Goal: Check status

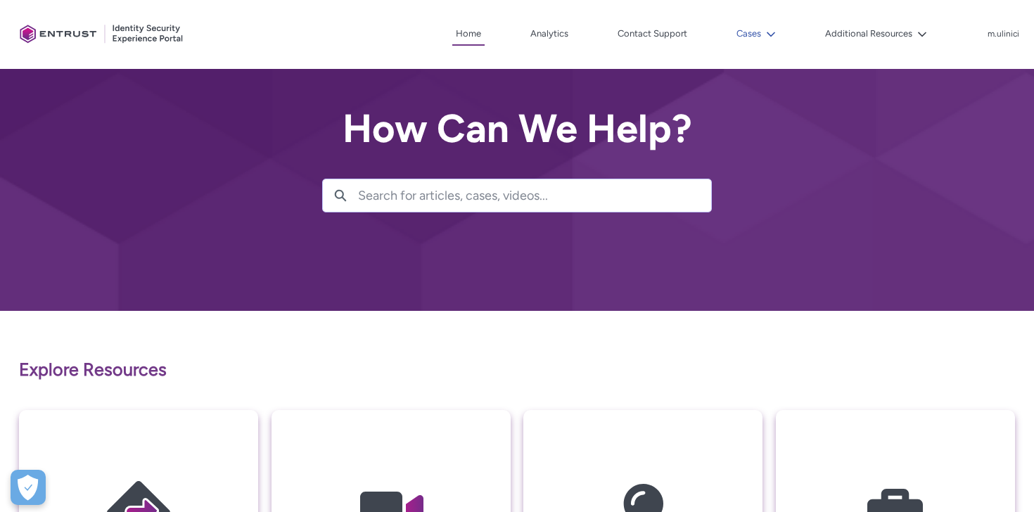
click at [756, 41] on button "Cases" at bounding box center [756, 33] width 46 height 21
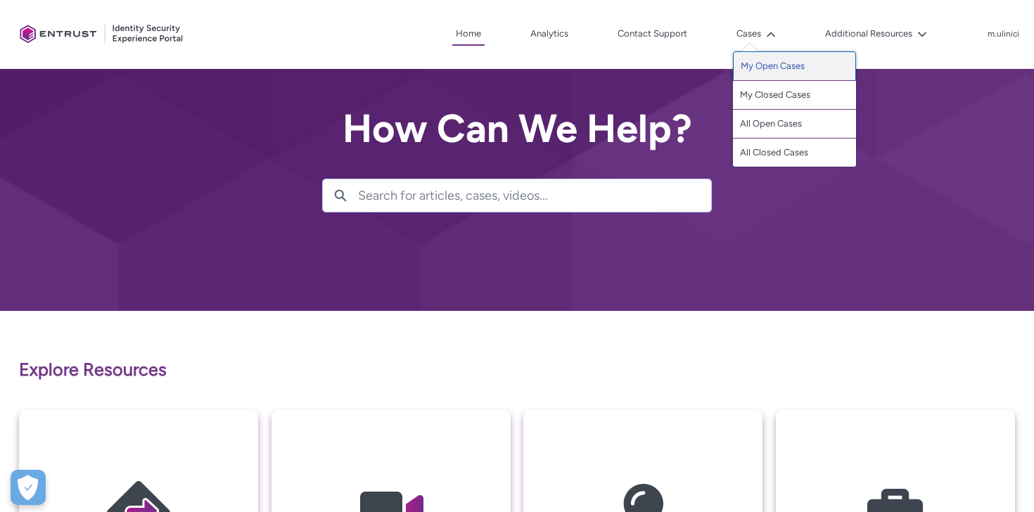
click at [758, 65] on link "My Open Cases" at bounding box center [794, 66] width 123 height 30
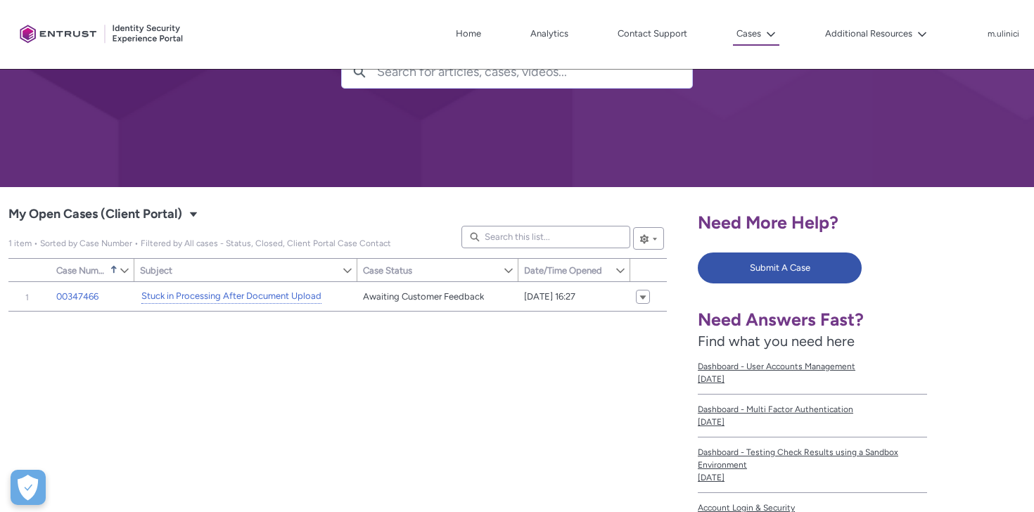
scroll to position [126, 0]
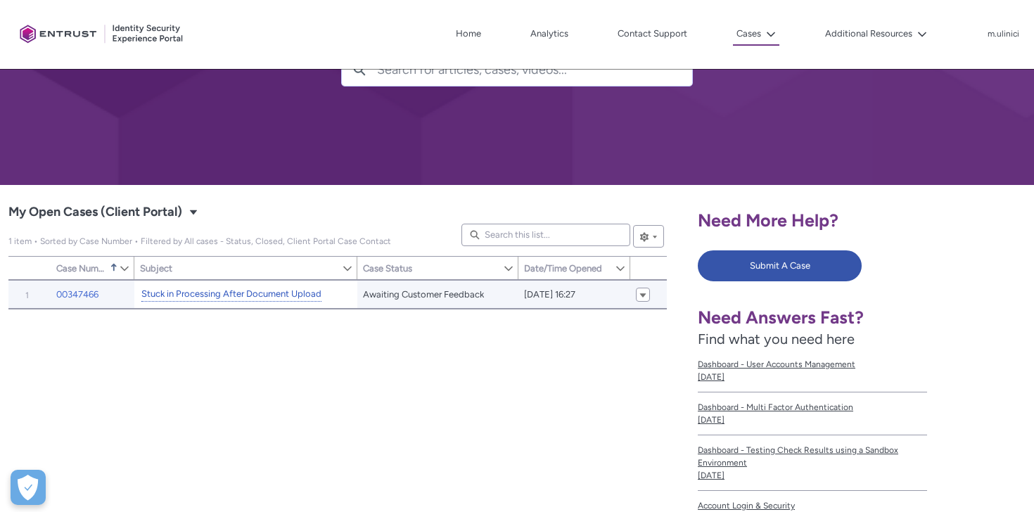
click at [271, 294] on link "Stuck in Processing After Document Upload" at bounding box center [231, 294] width 180 height 15
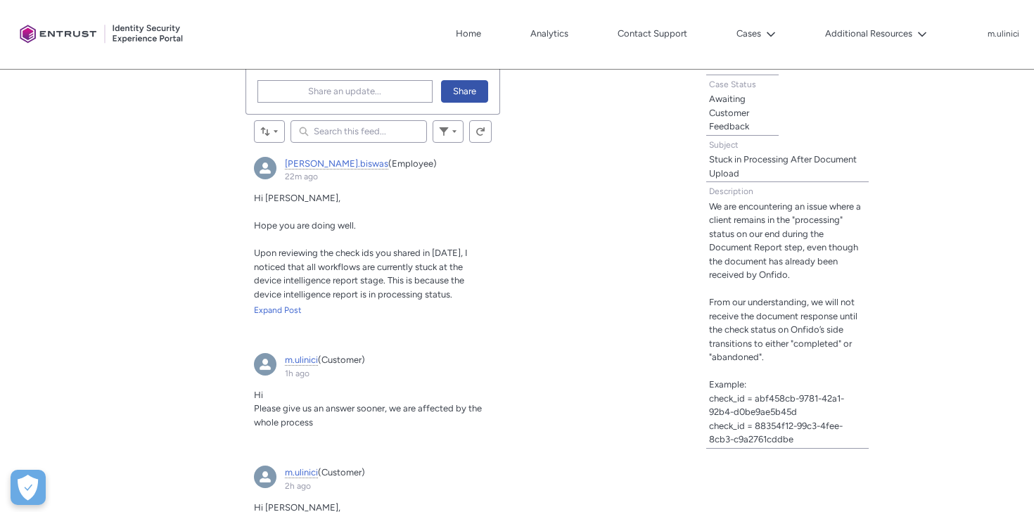
scroll to position [461, 0]
click at [285, 312] on div "Expand Post" at bounding box center [373, 311] width 239 height 13
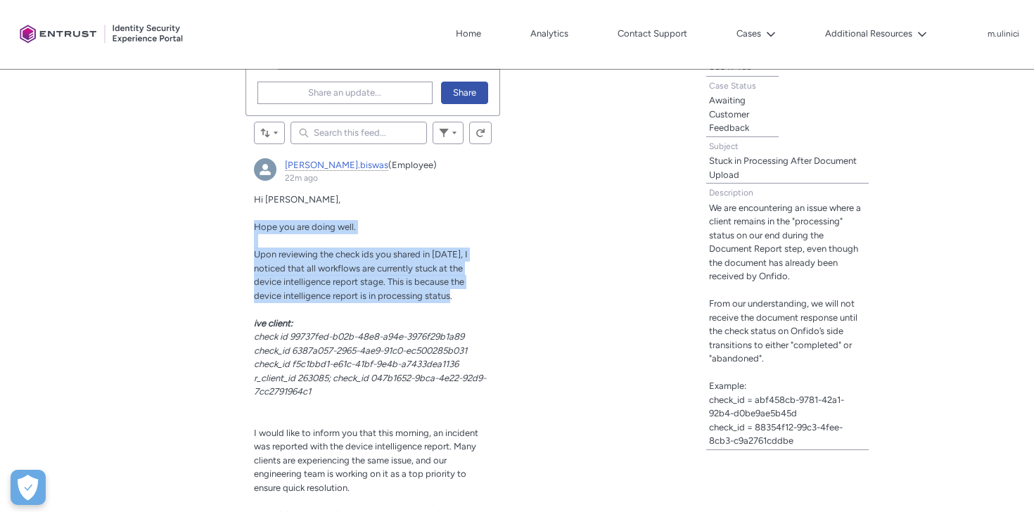
drag, startPoint x: 255, startPoint y: 227, endPoint x: 462, endPoint y: 295, distance: 217.9
copy div "Hope you are doing well. Upon reviewing the check ids you shared in today, I no…"
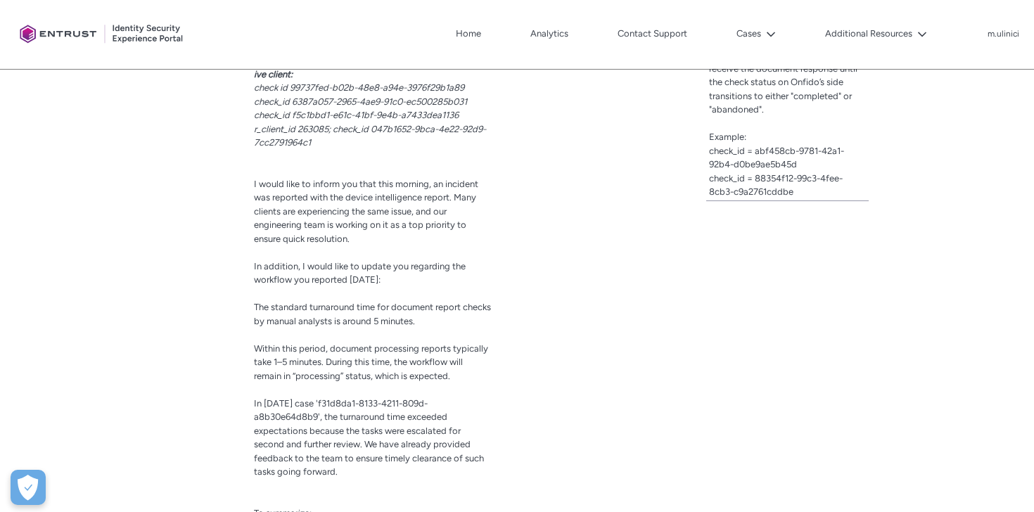
scroll to position [745, 0]
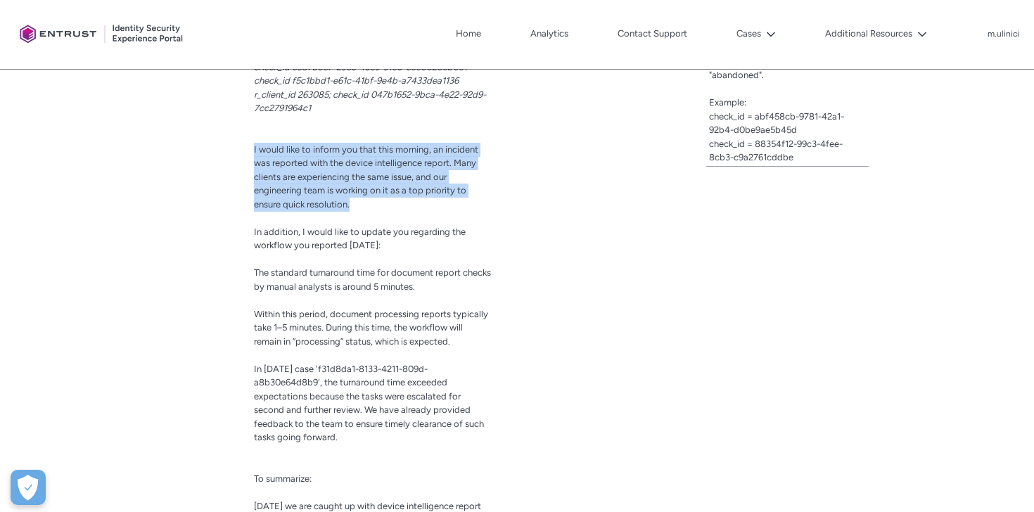
drag, startPoint x: 254, startPoint y: 151, endPoint x: 400, endPoint y: 200, distance: 154.4
click at [400, 201] on p "I would like to inform you that this morning, an incident was reported with the…" at bounding box center [373, 177] width 239 height 69
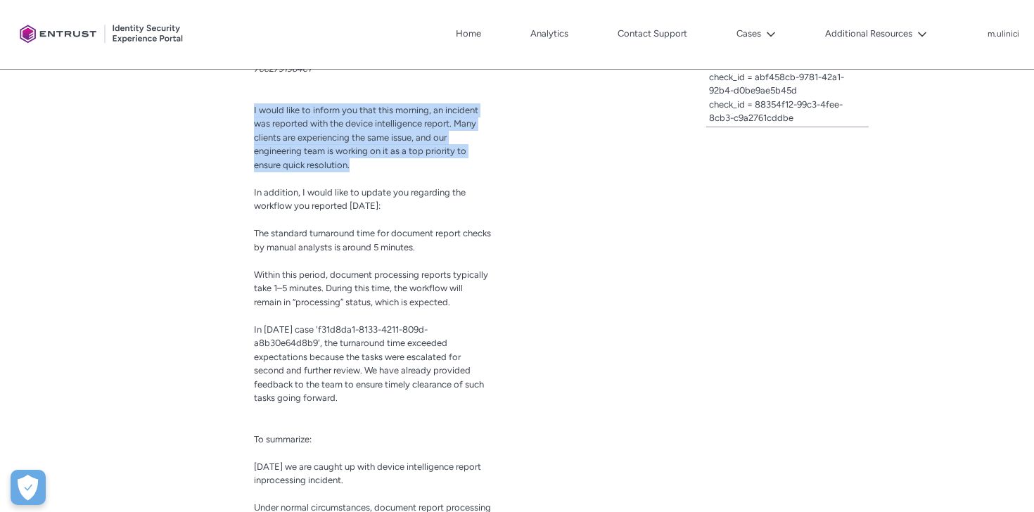
scroll to position [785, 0]
click at [254, 119] on span "I would like to inform you that this morning, an incident was reported with the…" at bounding box center [366, 136] width 224 height 65
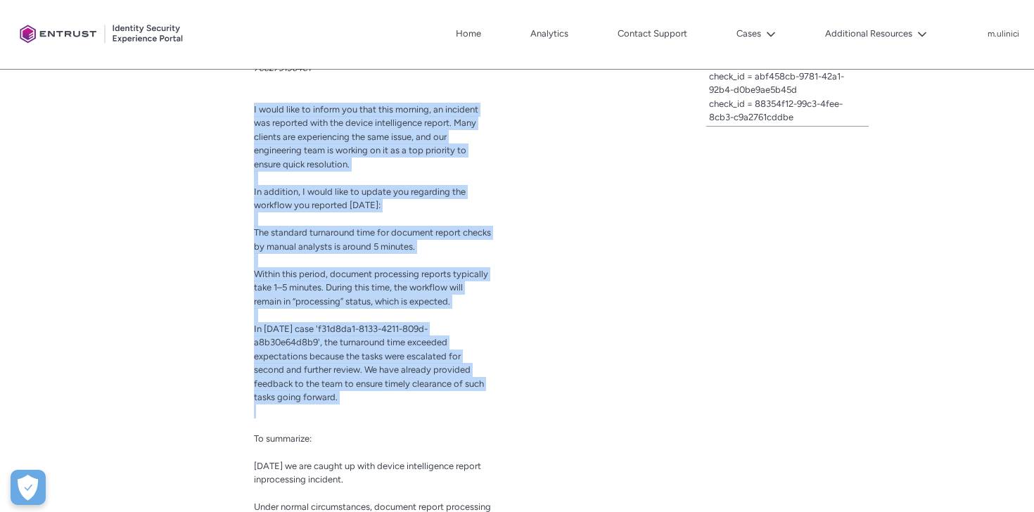
drag, startPoint x: 252, startPoint y: 103, endPoint x: 381, endPoint y: 412, distance: 335.0
click at [381, 412] on article "madhurima.biswas (Employee) 23m ago Actions for this Feed Item Hi Mihail, Hope …" at bounding box center [373, 248] width 255 height 845
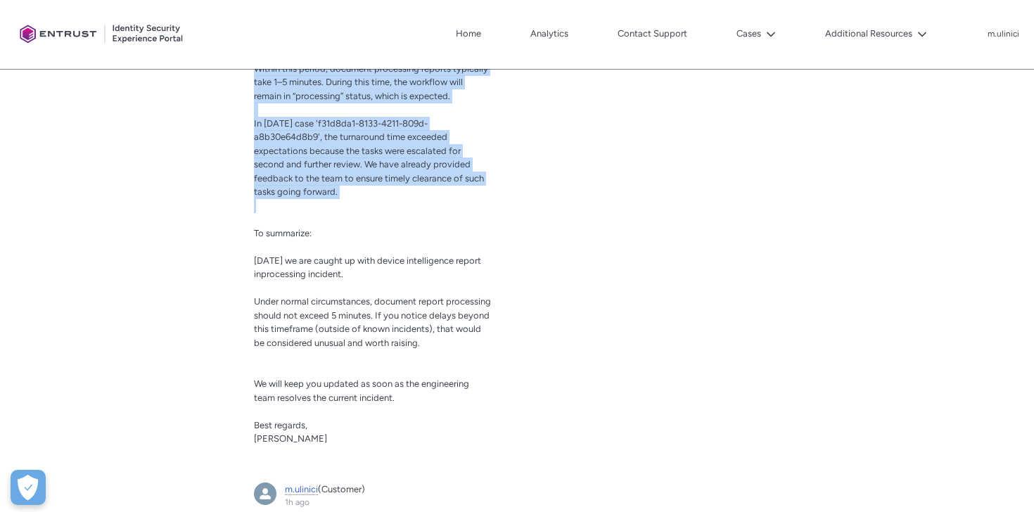
scroll to position [993, 0]
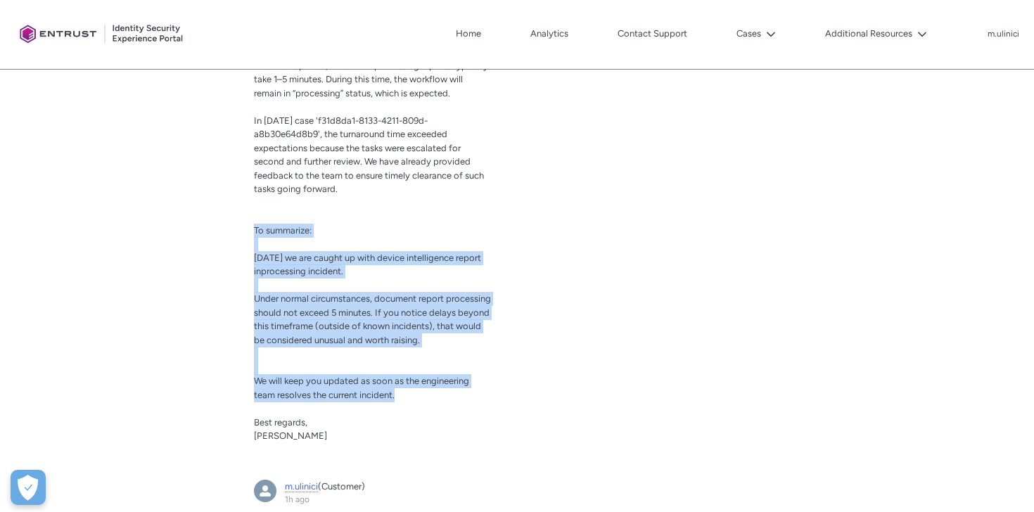
drag, startPoint x: 255, startPoint y: 231, endPoint x: 412, endPoint y: 405, distance: 234.7
click at [412, 405] on div "Hi Mihail, Hope you are doing well. Upon reviewing the check ids you shared in …" at bounding box center [373, 52] width 239 height 783
copy div "To summarize: Today’s we are caught up with device intelligence report inproces…"
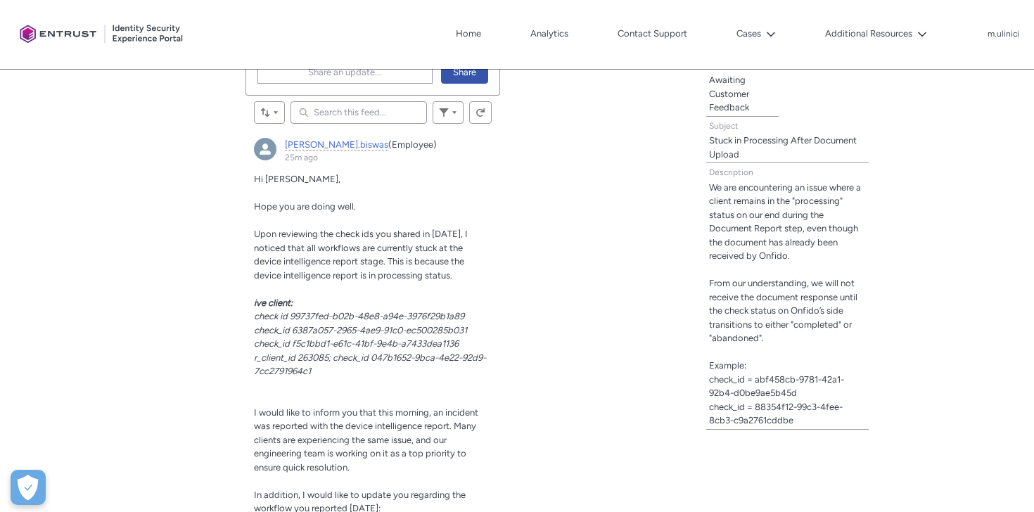
scroll to position [479, 0]
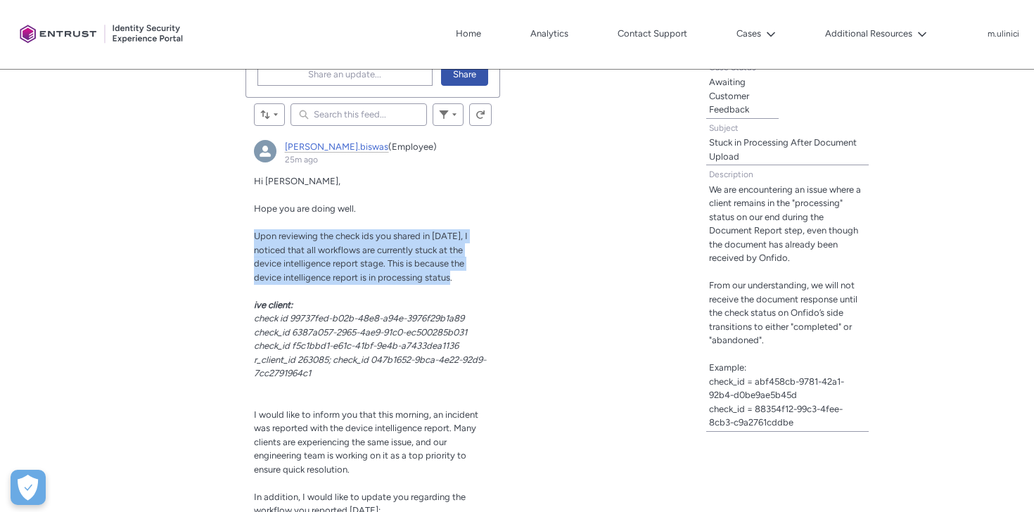
drag, startPoint x: 256, startPoint y: 234, endPoint x: 455, endPoint y: 279, distance: 203.3
click at [455, 279] on p "Upon reviewing the check ids you shared in today, I noticed that all workflows …" at bounding box center [373, 256] width 239 height 55
copy span "Upon reviewing the check ids you shared in today, I noticed that all workflows …"
click at [317, 253] on span "Upon reviewing the check ids you shared in today, I noticed that all workflows …" at bounding box center [361, 257] width 214 height 52
drag, startPoint x: 319, startPoint y: 252, endPoint x: 462, endPoint y: 274, distance: 145.3
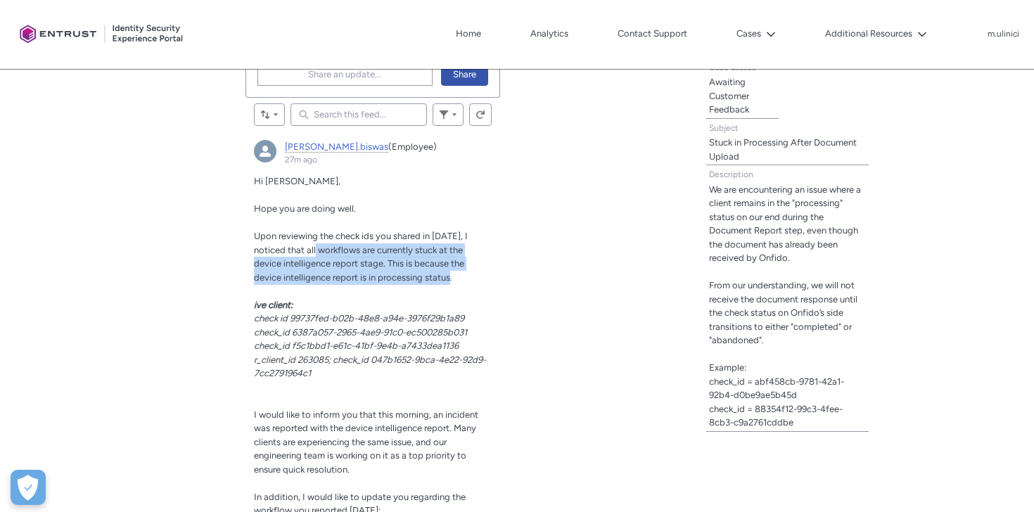
click at [464, 275] on p "Upon reviewing the check ids you shared in today, I noticed that all workflows …" at bounding box center [373, 256] width 239 height 55
copy span "workflows are currently stuck at the device intelligence report stage. This is …"
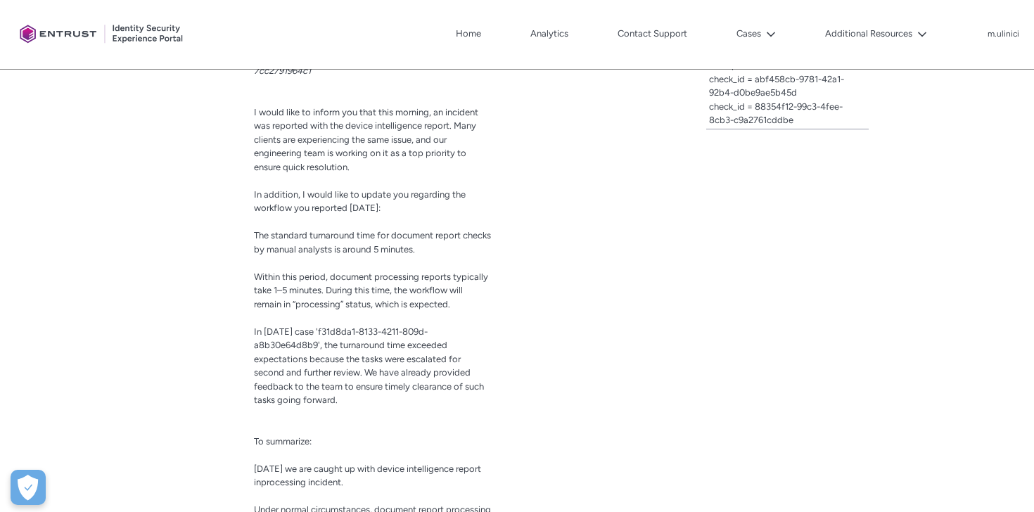
scroll to position [785, 0]
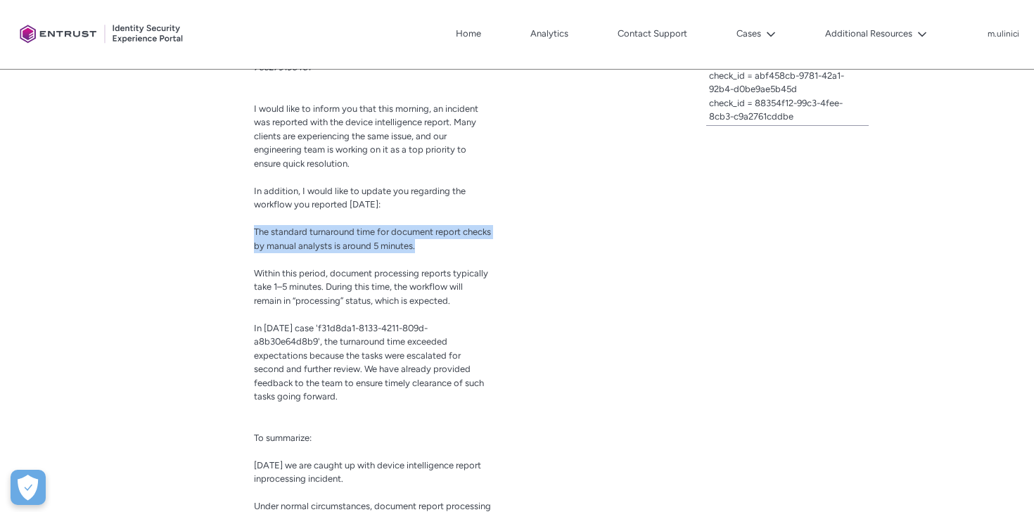
drag, startPoint x: 254, startPoint y: 233, endPoint x: 459, endPoint y: 243, distance: 205.0
click at [460, 243] on p "The standard turnaround time for document report checks by manual analysts is a…" at bounding box center [373, 238] width 239 height 27
copy span "The standard turnaround time for document report checks by manual analysts is a…"
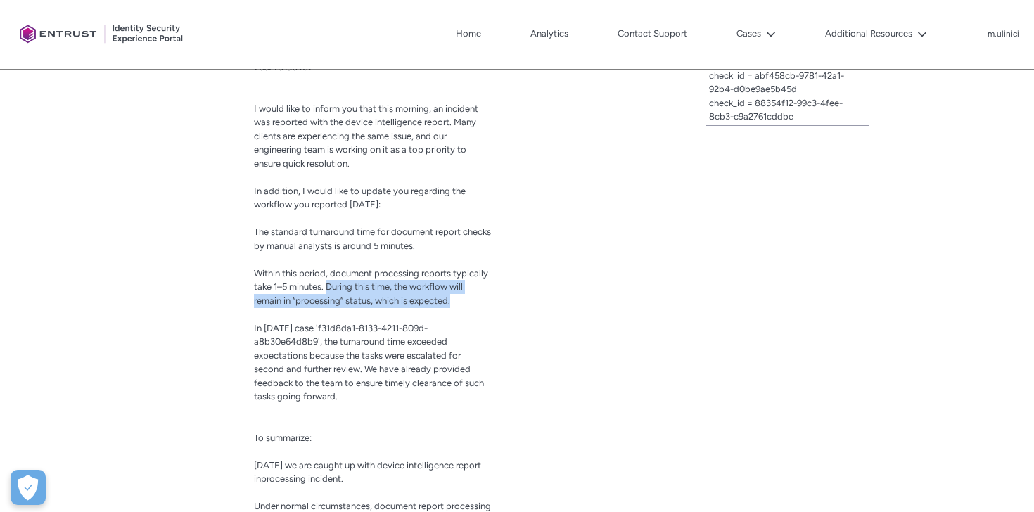
drag, startPoint x: 328, startPoint y: 287, endPoint x: 462, endPoint y: 296, distance: 134.0
click at [462, 296] on p "Within this period, document processing reports typically take 1–5 minutes. Dur…" at bounding box center [373, 288] width 239 height 42
copy span "During this time, the workflow will remain in “processing” status, which is exp…"
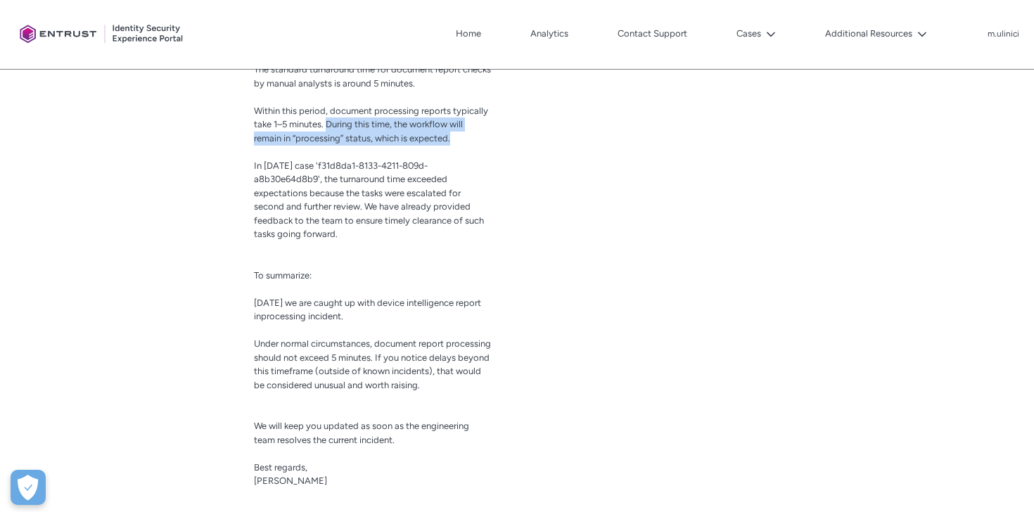
scroll to position [960, 0]
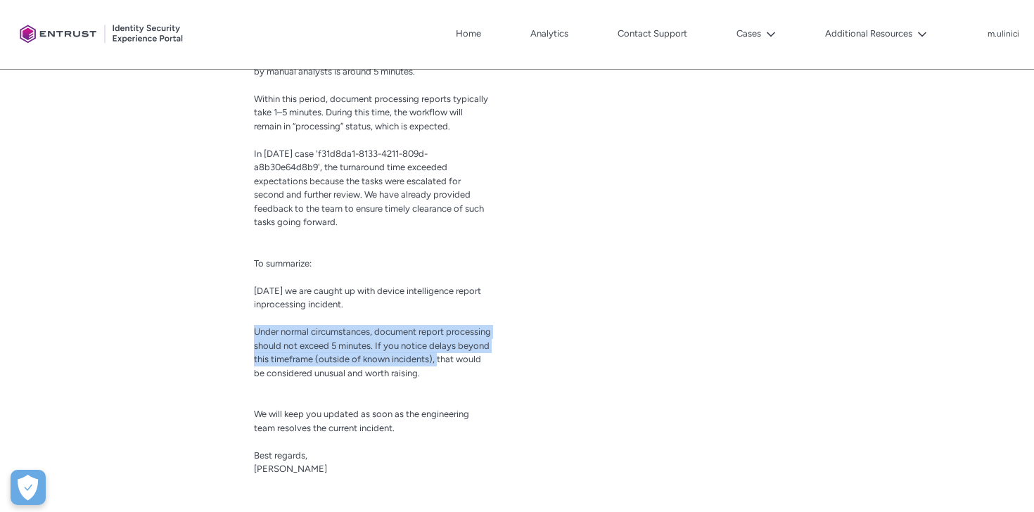
drag, startPoint x: 254, startPoint y: 332, endPoint x: 299, endPoint y: 372, distance: 59.8
click at [299, 372] on span "Under normal circumstances, document report processing should not exceed 5 minu…" at bounding box center [372, 353] width 237 height 52
copy span "Under normal circumstances, document report processing should not exceed 5 minu…"
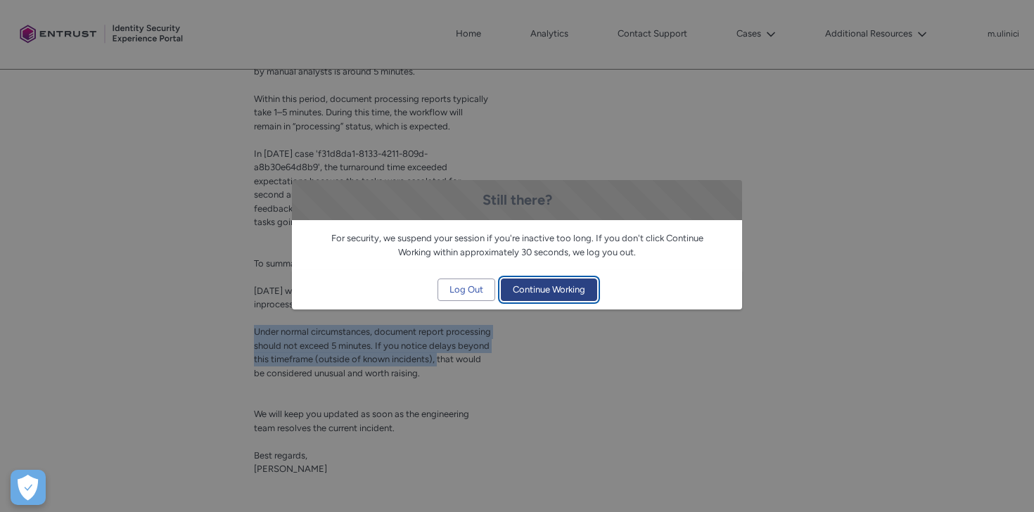
click at [527, 287] on span "Continue Working" at bounding box center [549, 289] width 72 height 21
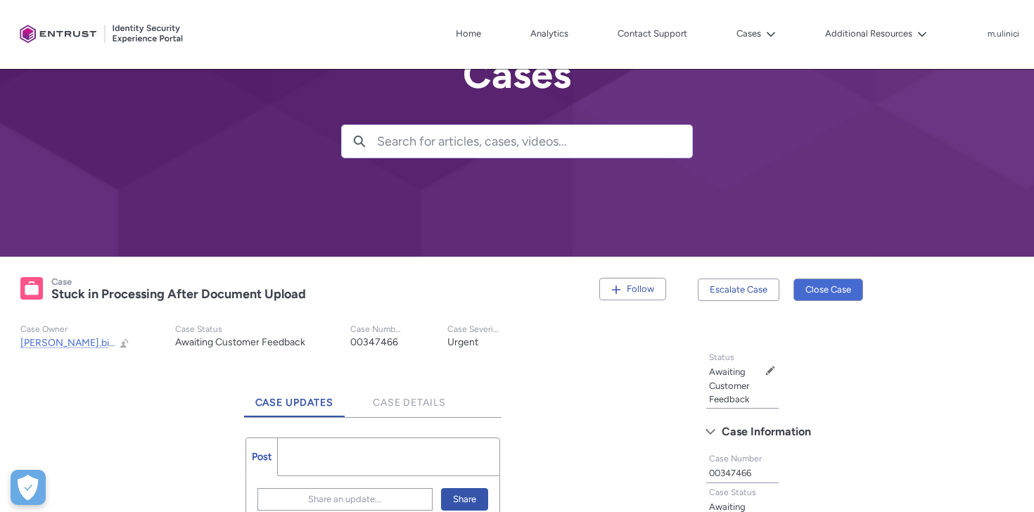
scroll to position [52, 0]
